Goal: Navigation & Orientation: Find specific page/section

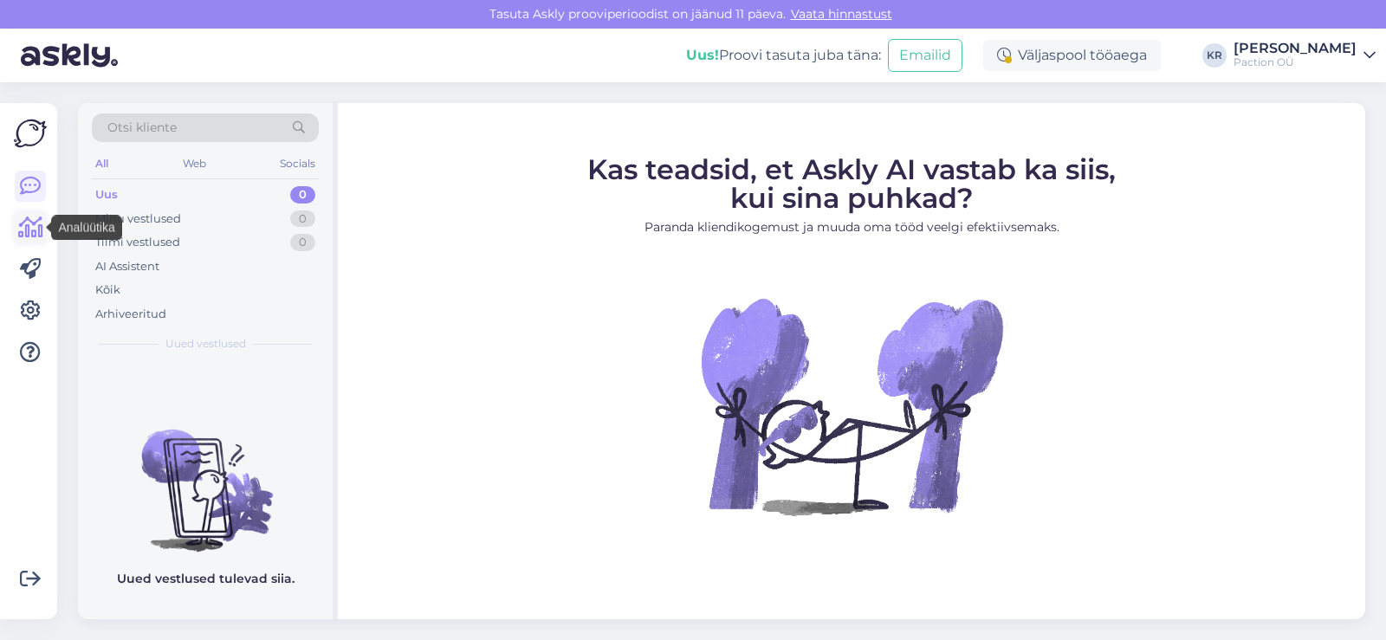
click at [38, 231] on icon at bounding box center [30, 227] width 25 height 21
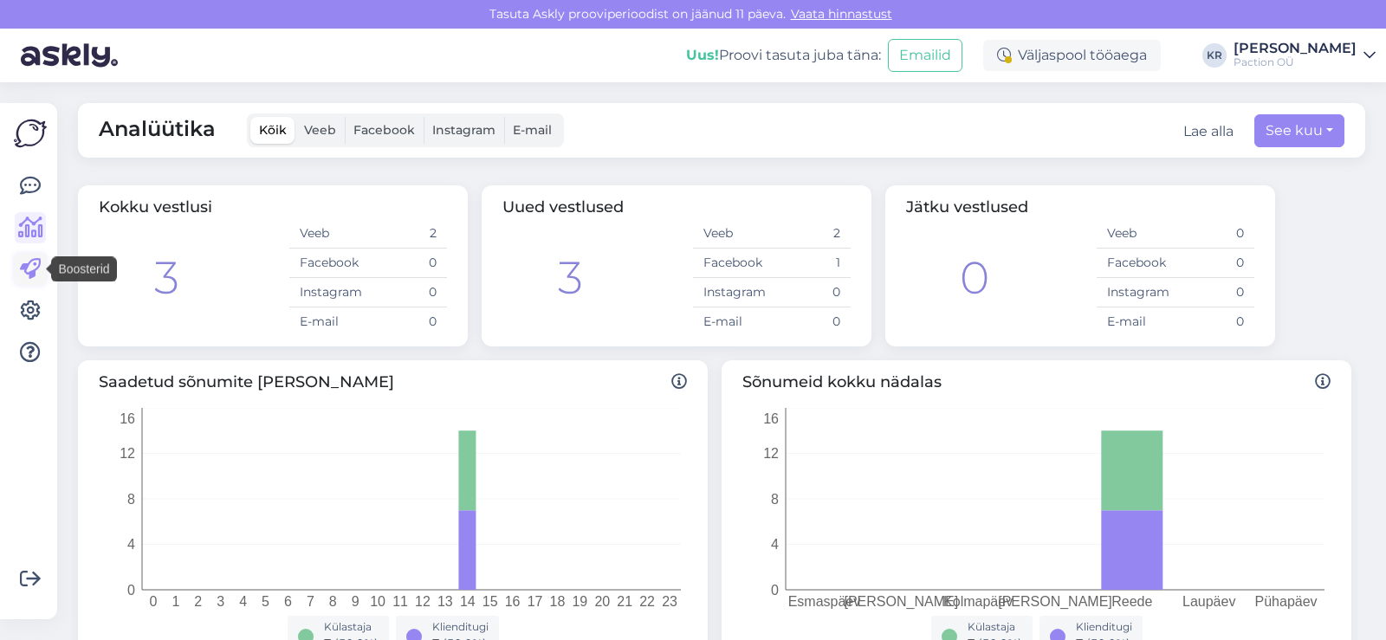
click at [40, 275] on icon at bounding box center [30, 269] width 21 height 21
